Goal: Book appointment/travel/reservation

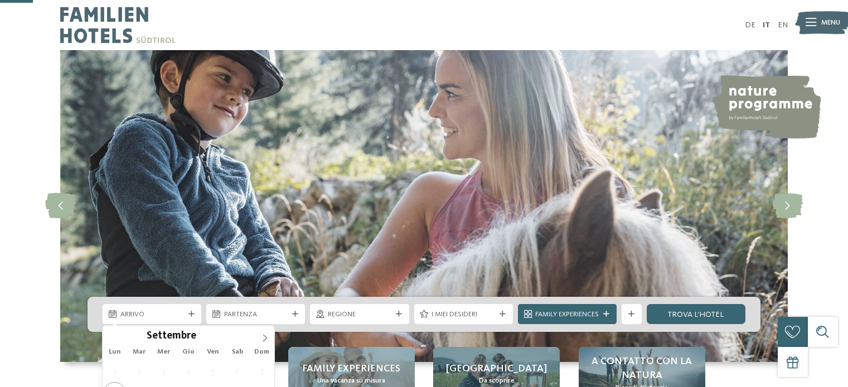
click at [181, 310] on span "Arrivo" at bounding box center [152, 315] width 64 height 10
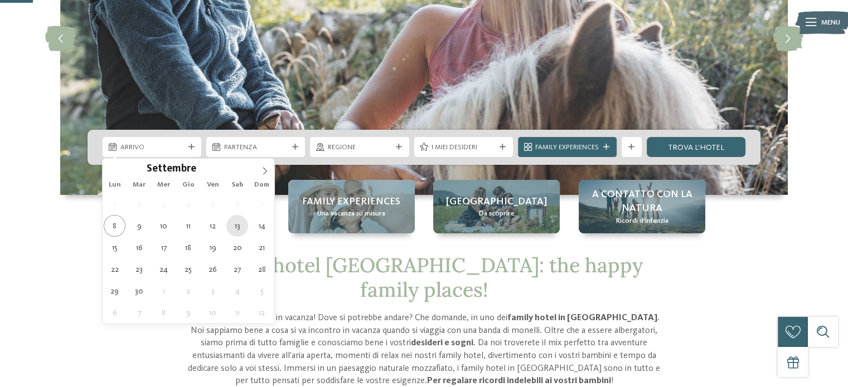
type div "[DATE]"
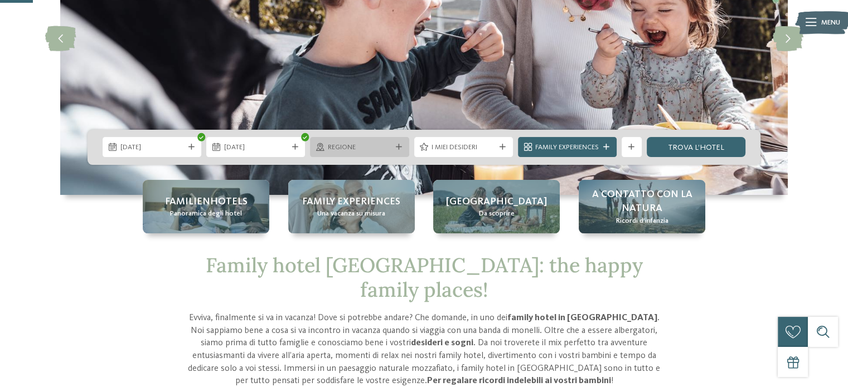
click at [359, 149] on span "Regione" at bounding box center [360, 148] width 64 height 10
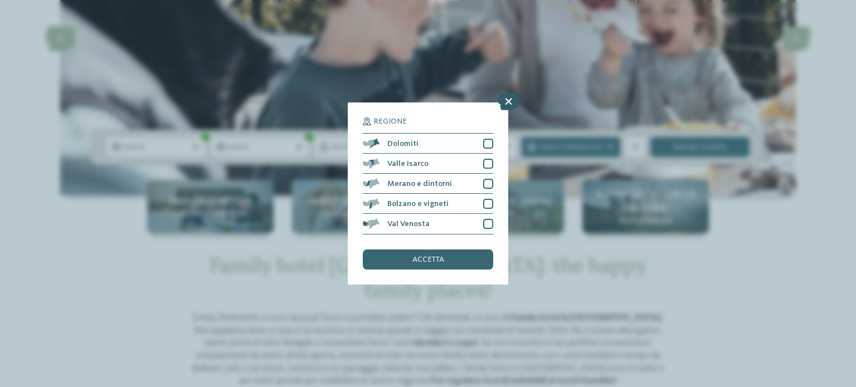
click at [504, 97] on icon at bounding box center [509, 102] width 22 height 18
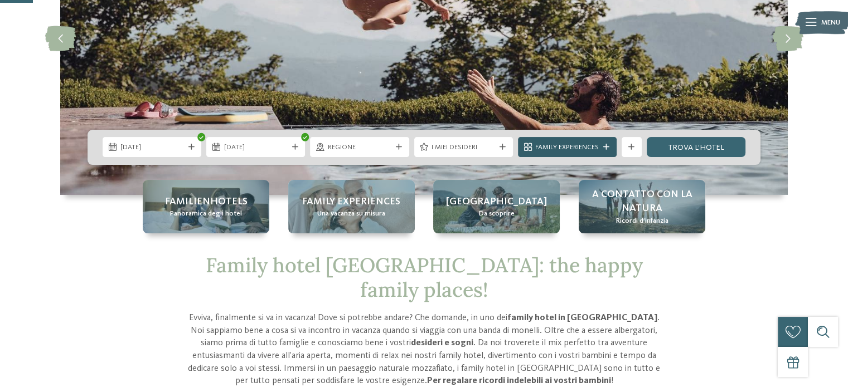
click at [611, 152] on div "Family Experiences" at bounding box center [567, 147] width 99 height 20
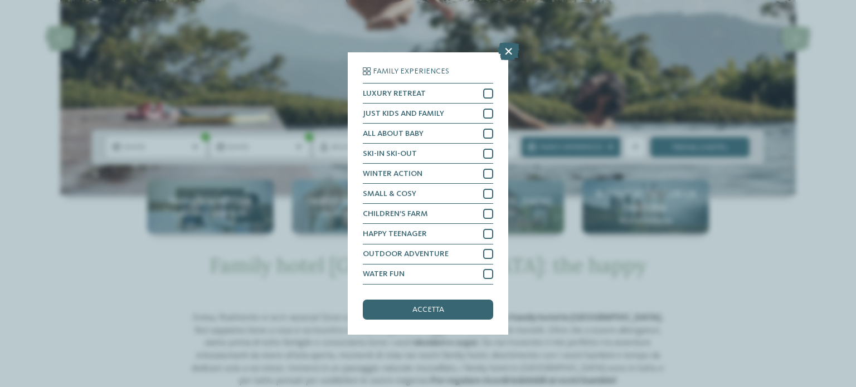
click at [511, 51] on icon at bounding box center [509, 52] width 22 height 18
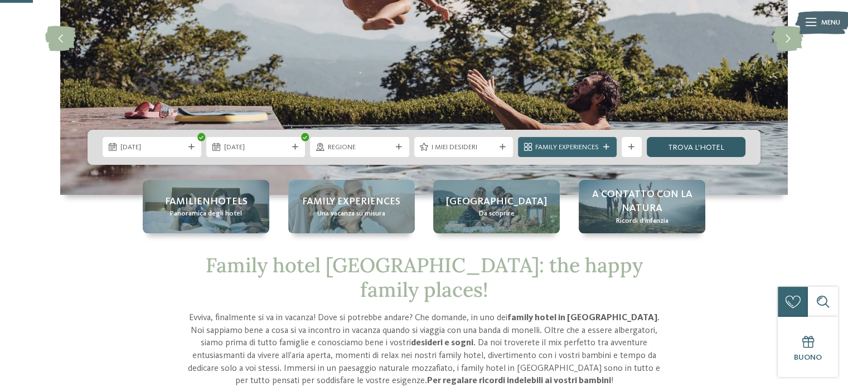
click at [692, 146] on link "trova l’hotel" at bounding box center [696, 147] width 99 height 20
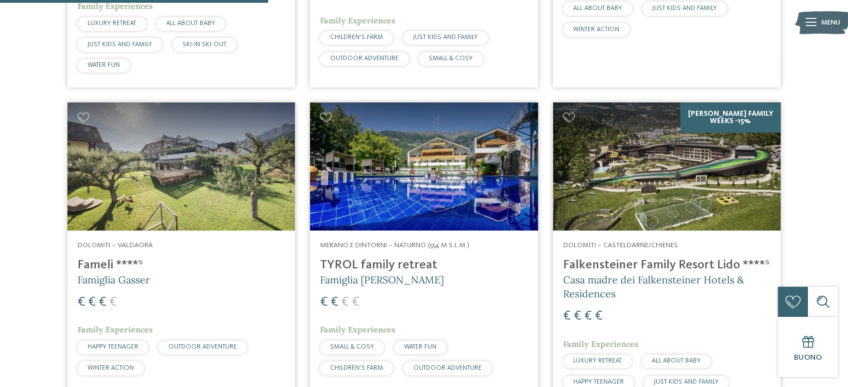
scroll to position [936, 0]
